Goal: Information Seeking & Learning: Learn about a topic

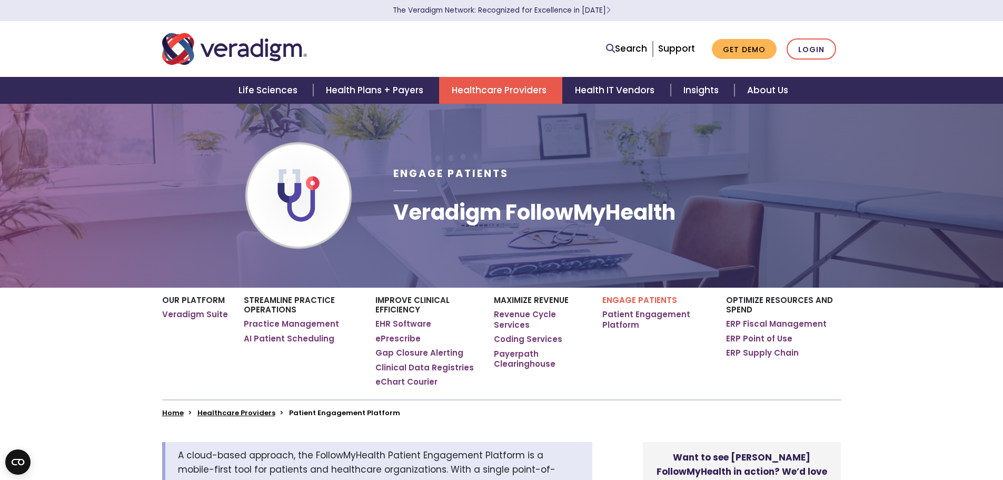
click at [902, 54] on nav "Search Support Get Demo Login" at bounding box center [501, 49] width 1003 height 56
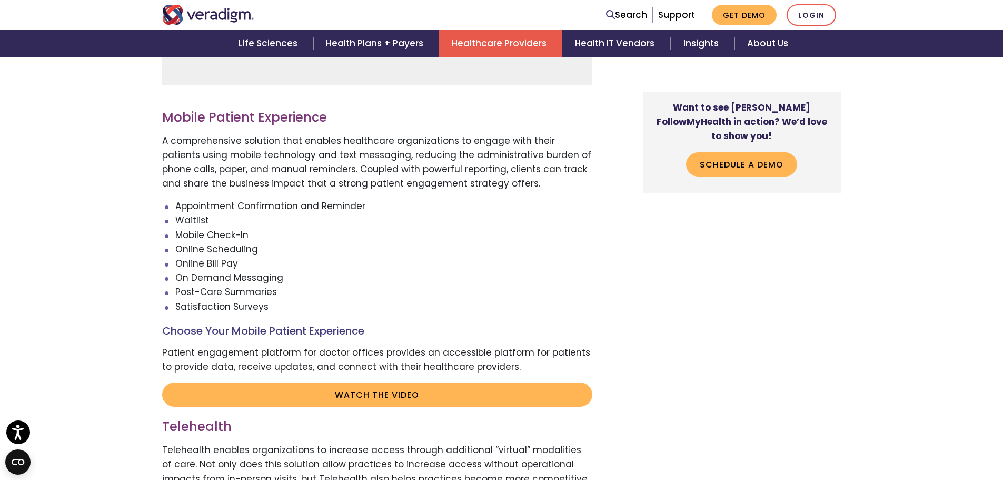
scroll to position [1842, 0]
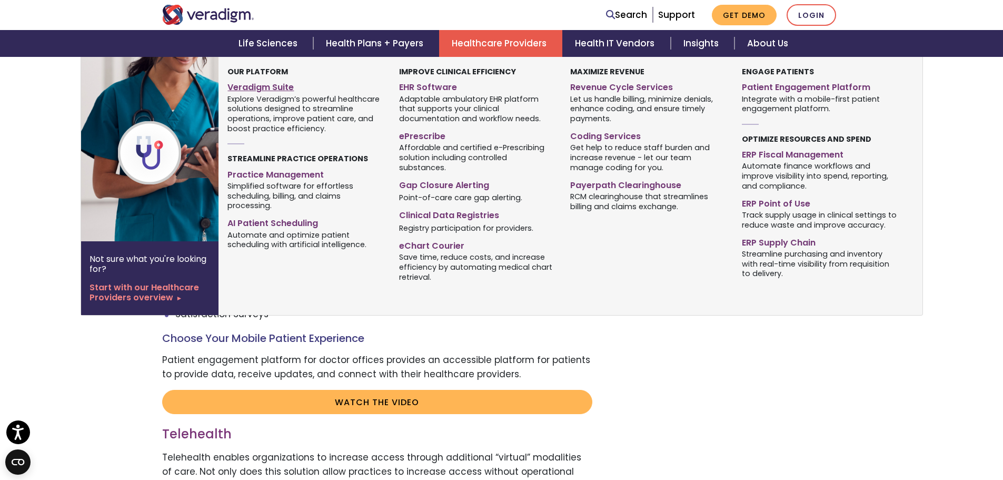
click at [261, 86] on link "Veradigm Suite" at bounding box center [304, 85] width 155 height 15
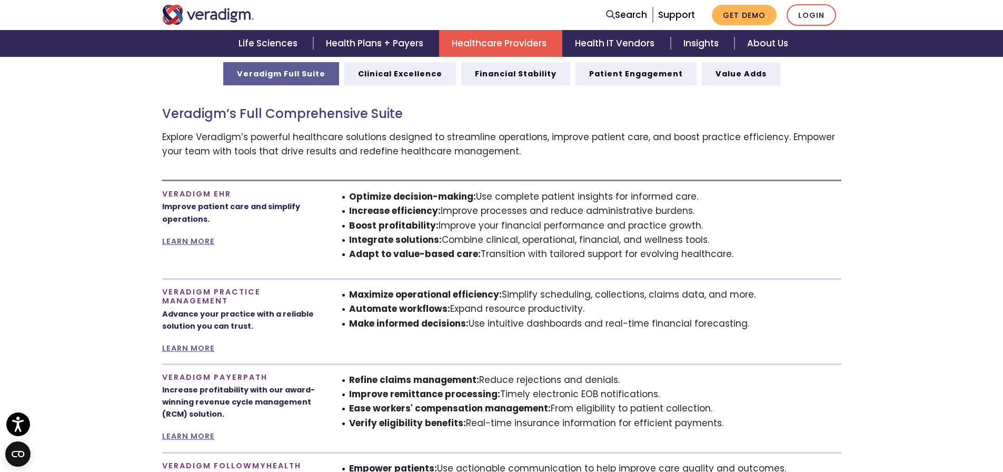
scroll to position [579, 0]
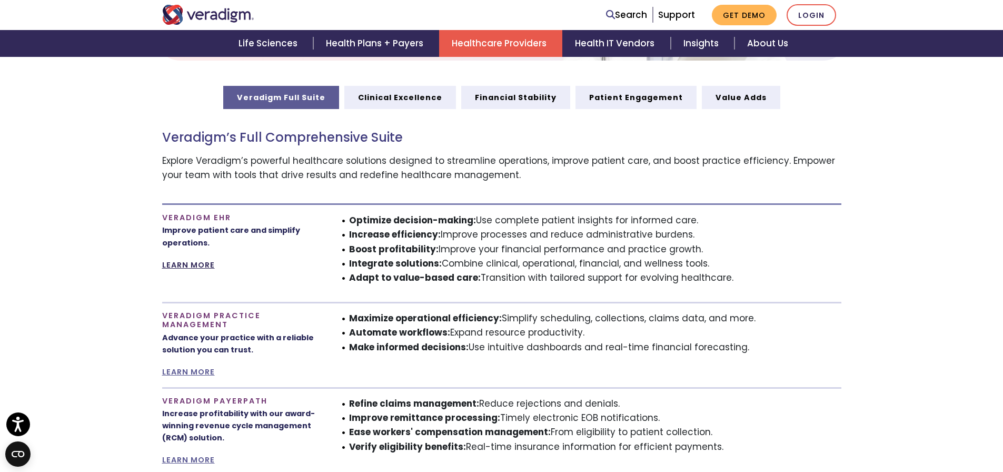
click at [195, 265] on link "LEARN MORE" at bounding box center [188, 265] width 53 height 11
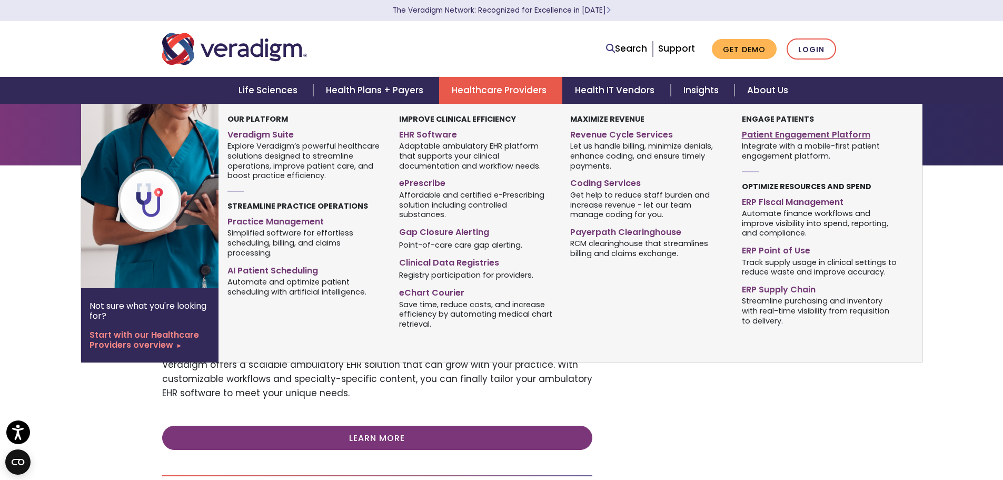
click at [778, 136] on link "Patient Engagement Platform" at bounding box center [819, 132] width 155 height 15
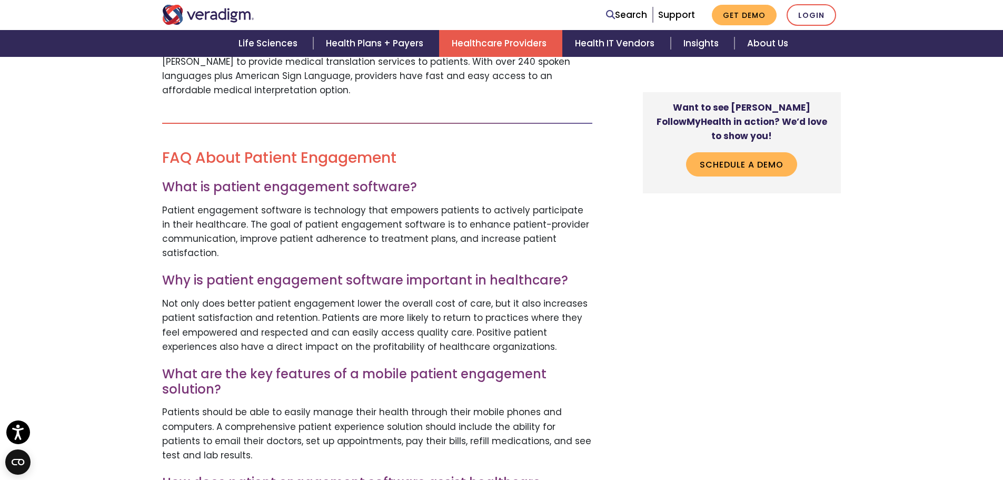
scroll to position [2421, 0]
